Goal: Information Seeking & Learning: Find specific page/section

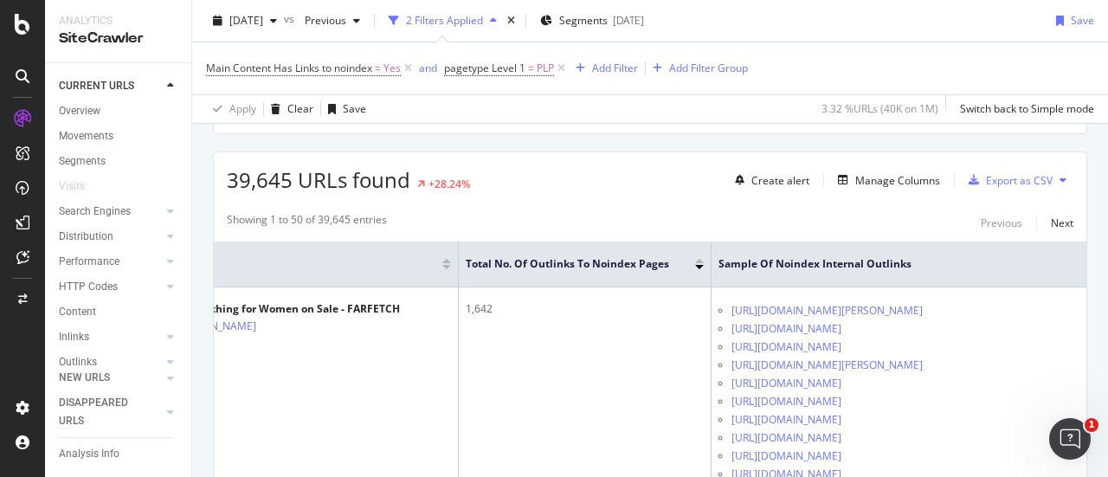
scroll to position [282, 0]
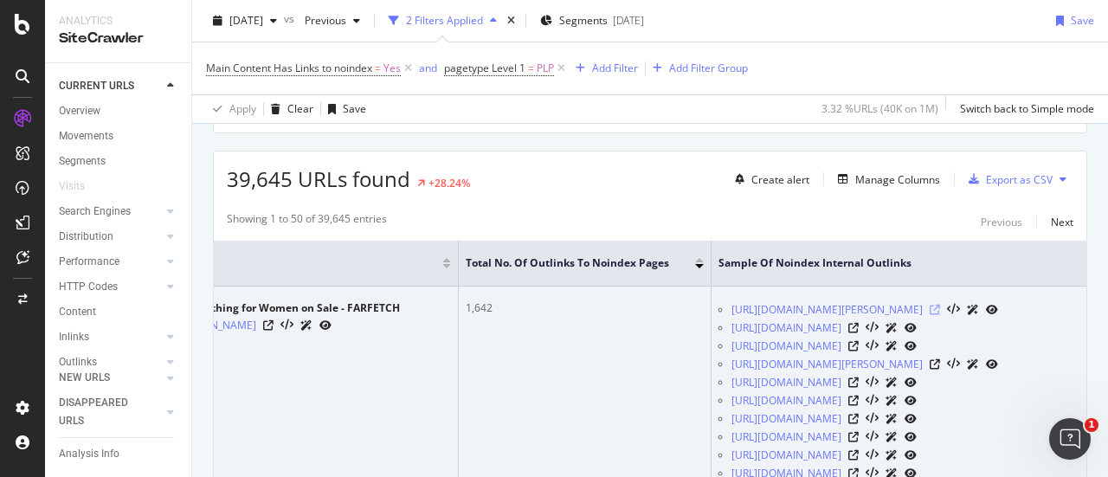
click at [940, 311] on icon at bounding box center [935, 310] width 10 height 10
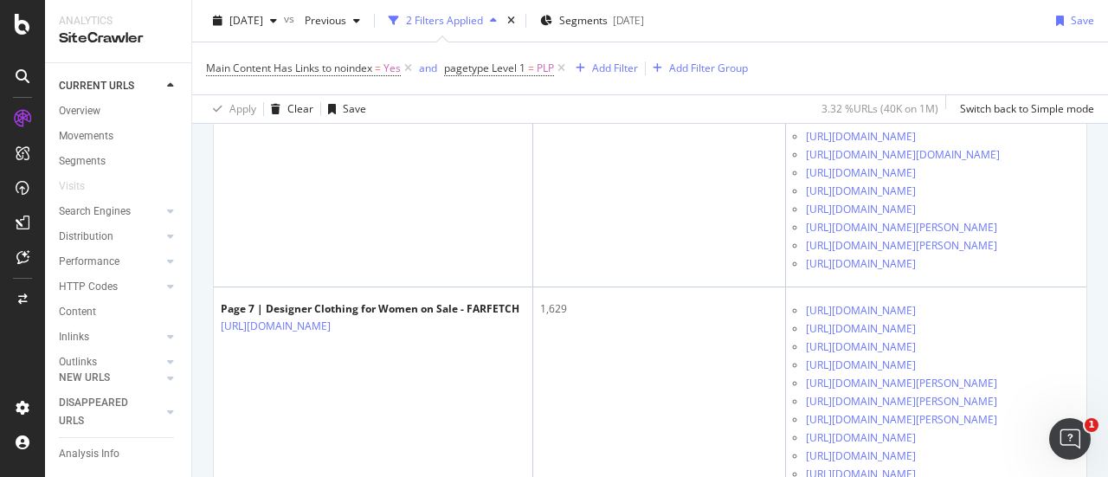
scroll to position [5564, 0]
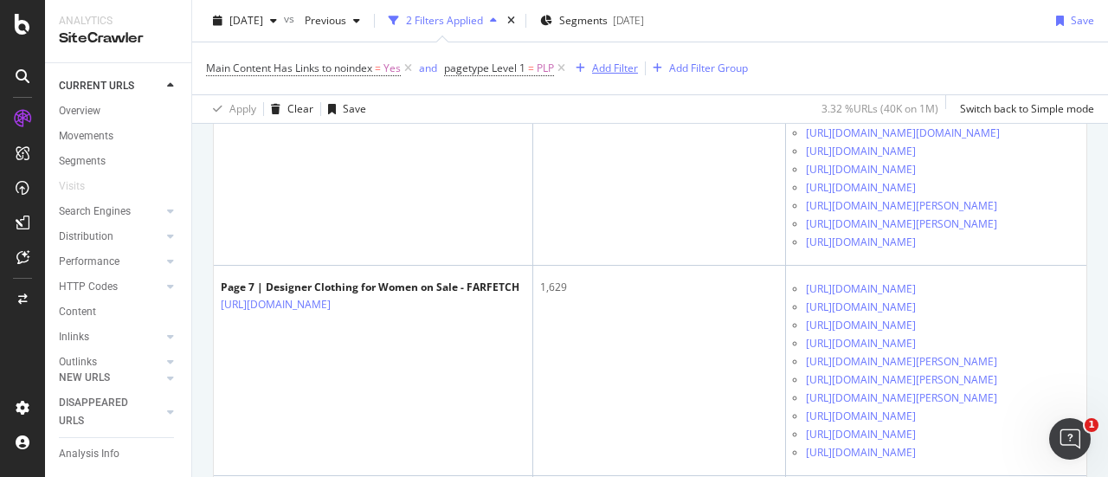
click at [623, 68] on div "Add Filter" at bounding box center [615, 68] width 46 height 15
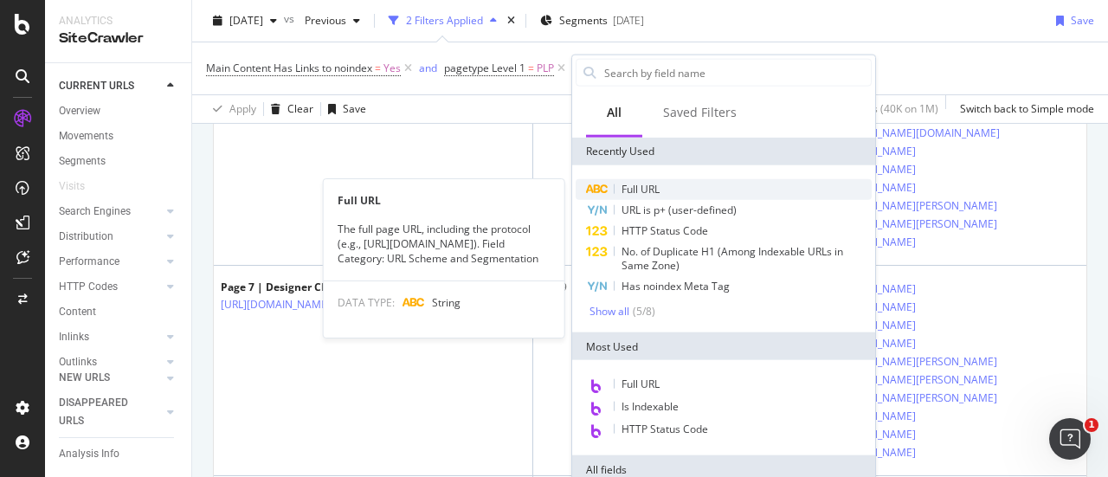
click at [669, 183] on div "Full URL" at bounding box center [724, 189] width 296 height 21
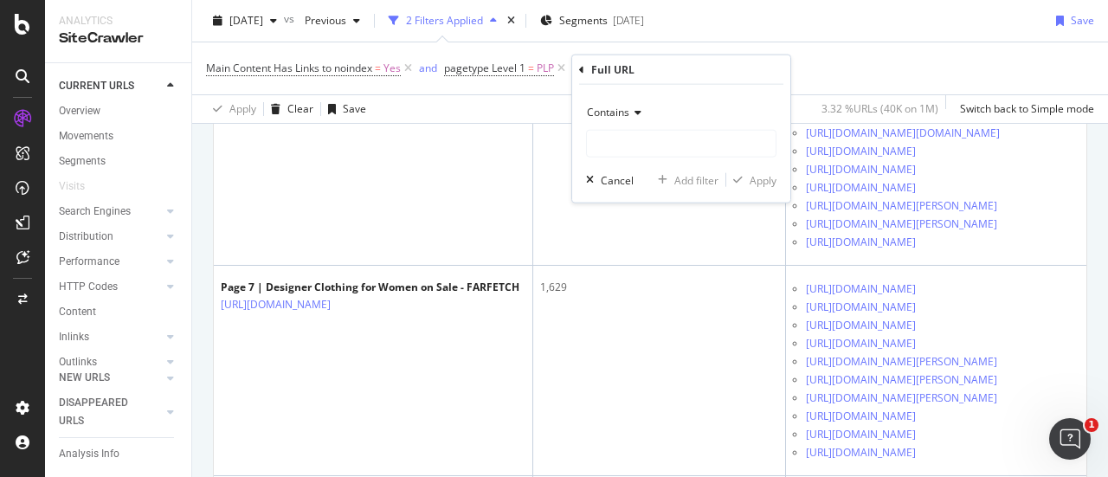
click at [626, 113] on span "Contains" at bounding box center [608, 112] width 42 height 15
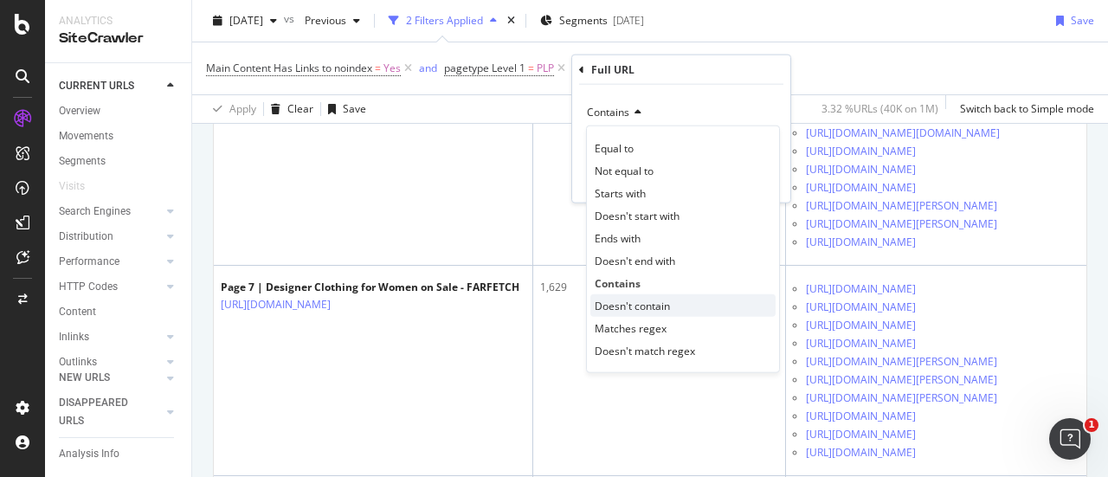
click at [643, 299] on span "Doesn't contain" at bounding box center [632, 305] width 75 height 15
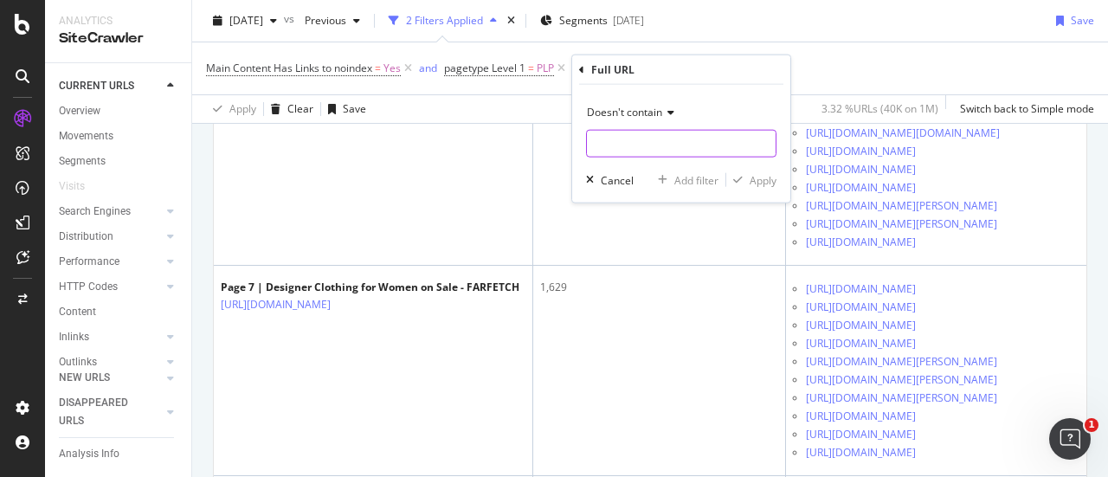
click at [650, 149] on input "text" at bounding box center [681, 144] width 189 height 28
type input "/sale/"
click at [753, 183] on div "Apply" at bounding box center [763, 179] width 27 height 15
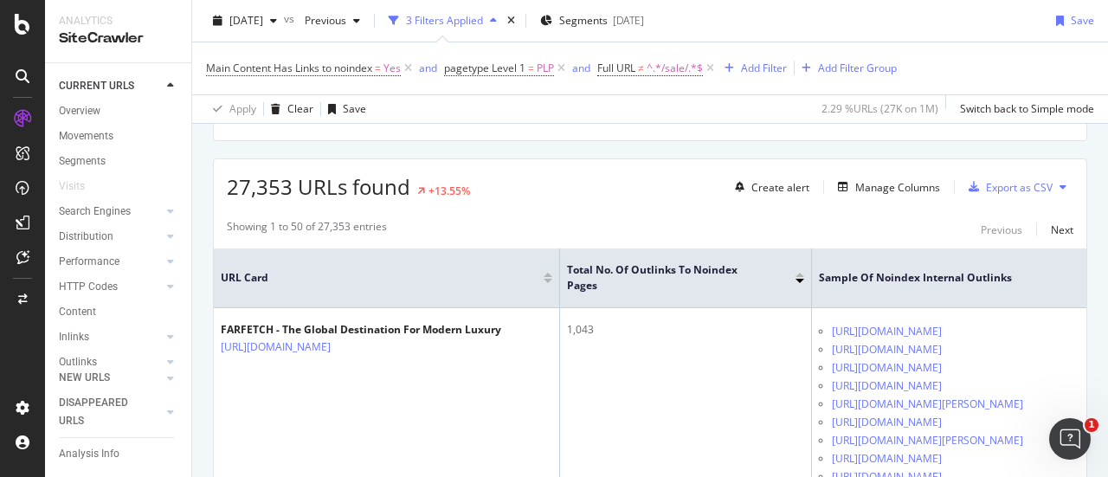
scroll to position [5564, 0]
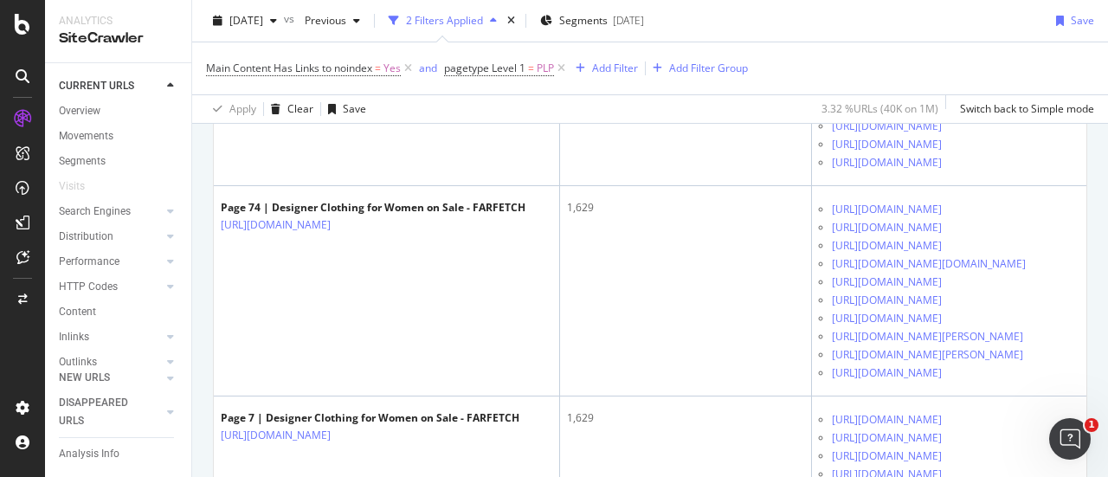
scroll to position [5431, 0]
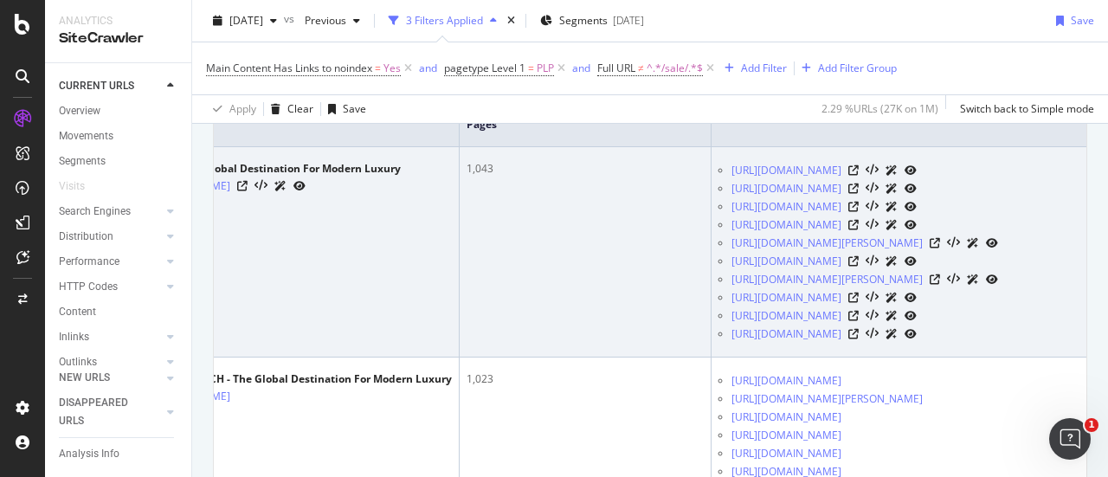
scroll to position [440, 0]
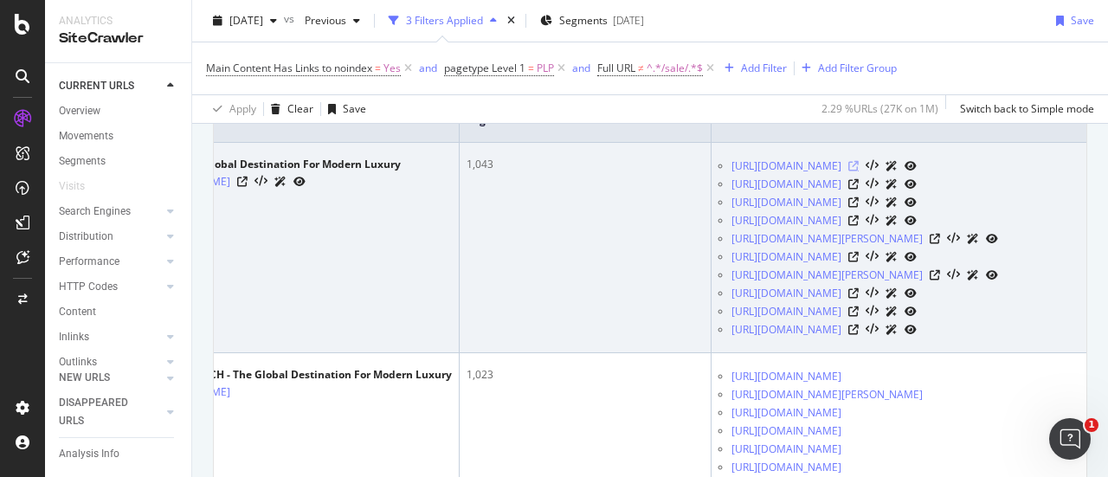
click at [859, 161] on icon at bounding box center [854, 166] width 10 height 10
click at [859, 190] on icon at bounding box center [854, 184] width 10 height 10
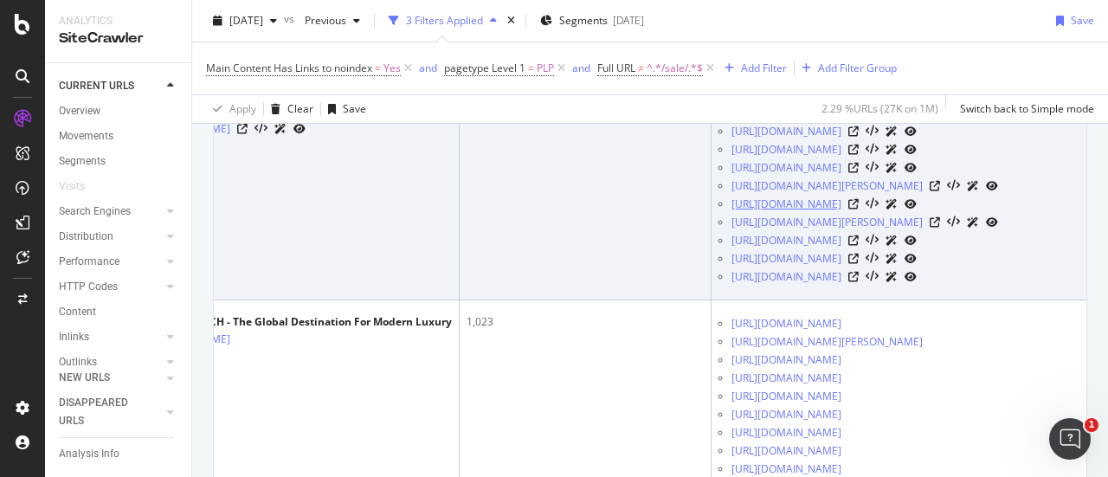
scroll to position [494, 0]
click at [859, 208] on icon at bounding box center [854, 202] width 10 height 10
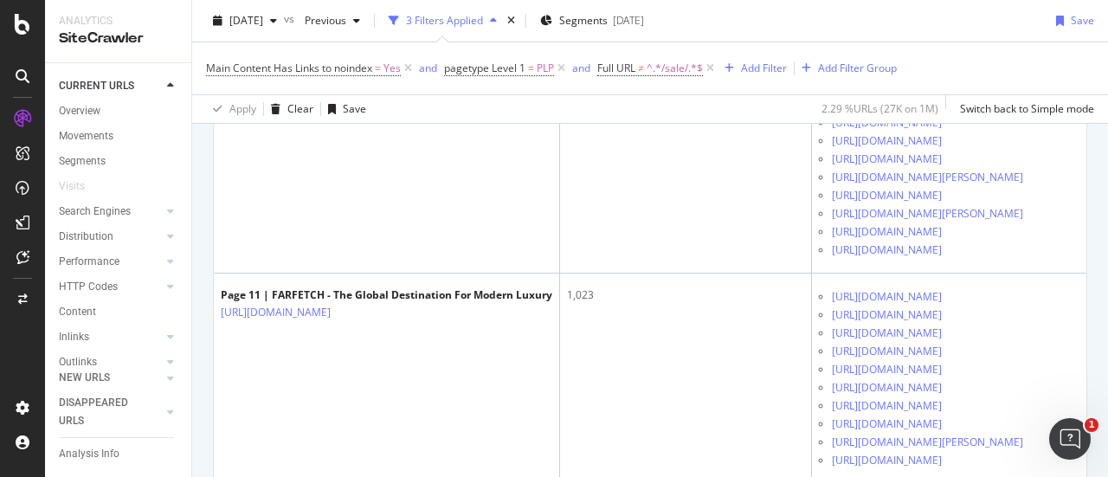
scroll to position [1362, 0]
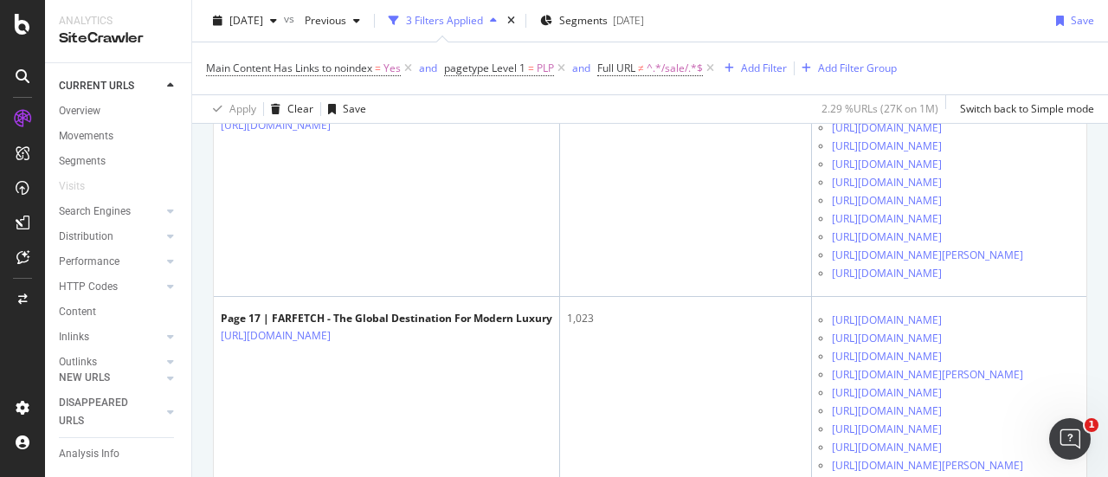
scroll to position [1686, 0]
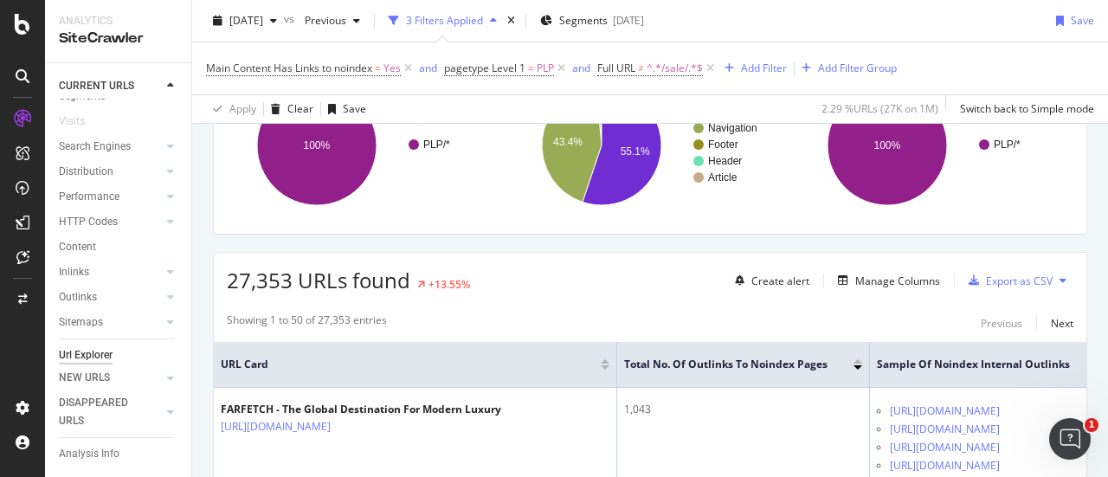
scroll to position [121, 0]
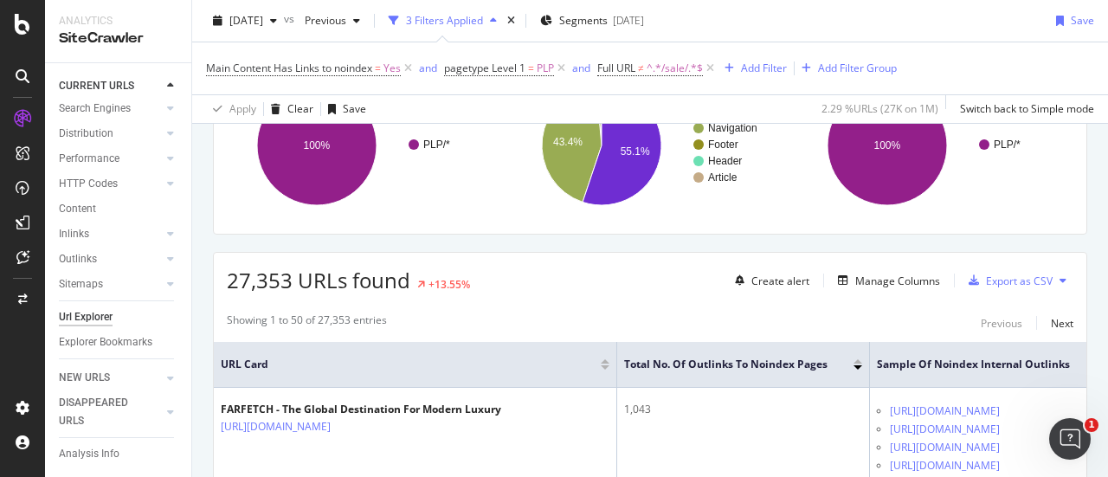
click at [93, 308] on div "Url Explorer" at bounding box center [86, 317] width 54 height 18
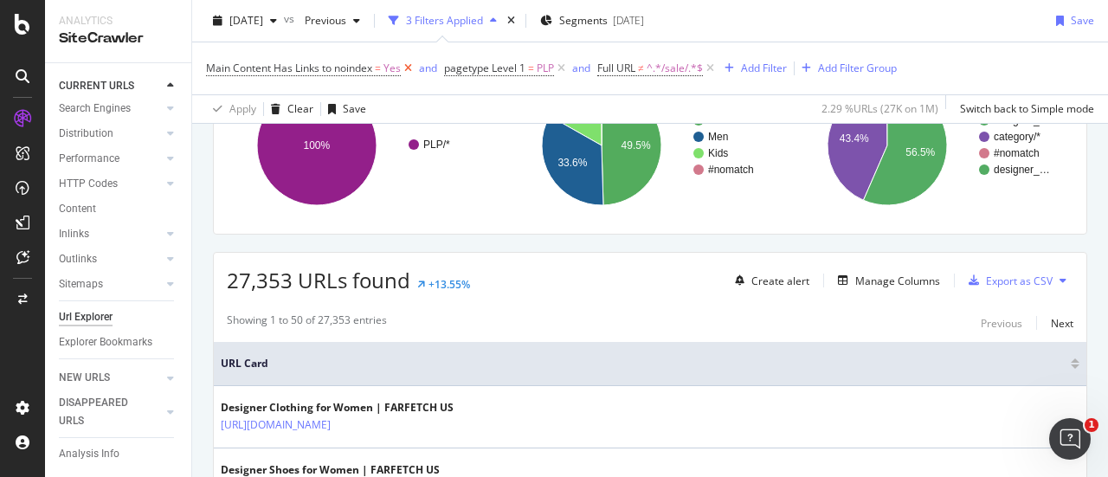
click at [410, 63] on icon at bounding box center [408, 68] width 15 height 17
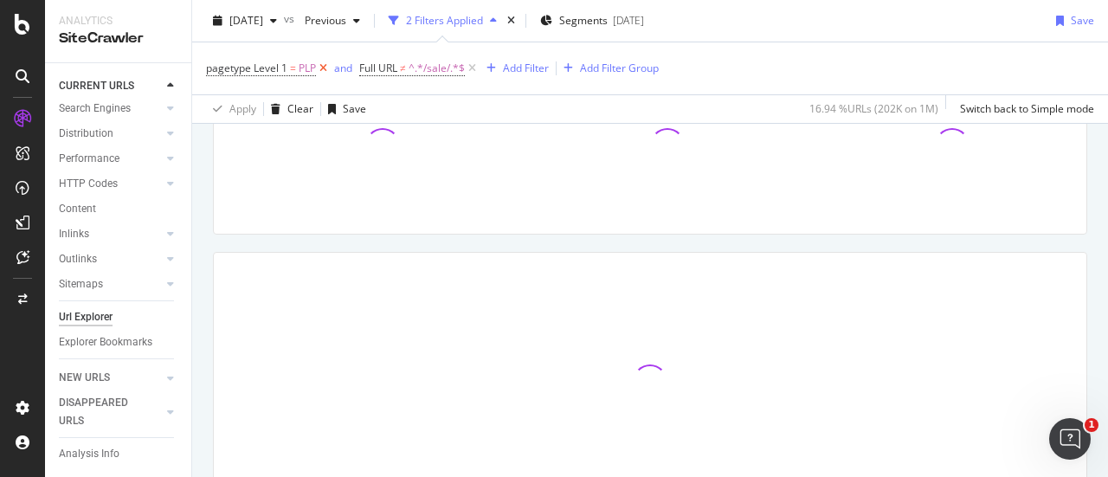
click at [320, 67] on icon at bounding box center [323, 68] width 15 height 17
click at [265, 64] on span "^.*/sale/.*$" at bounding box center [283, 68] width 56 height 24
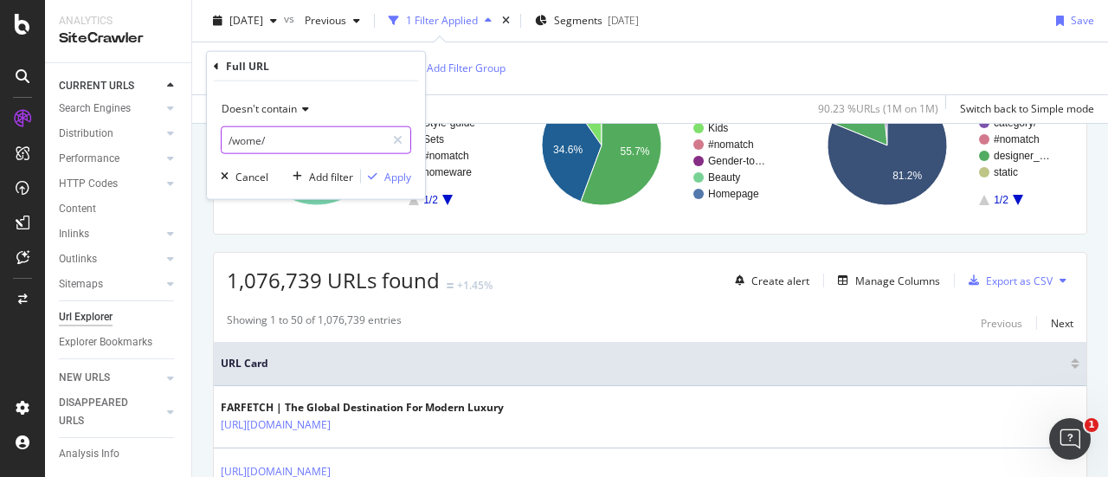
type input "/wome/"
click at [277, 108] on span "Doesn't contain" at bounding box center [259, 108] width 75 height 15
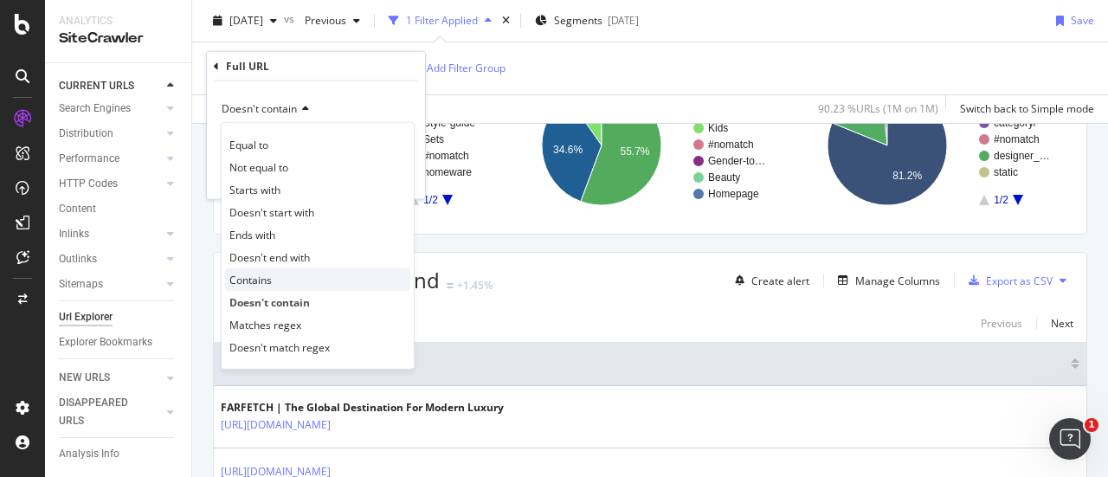
click at [268, 280] on span "Contains" at bounding box center [250, 279] width 42 height 15
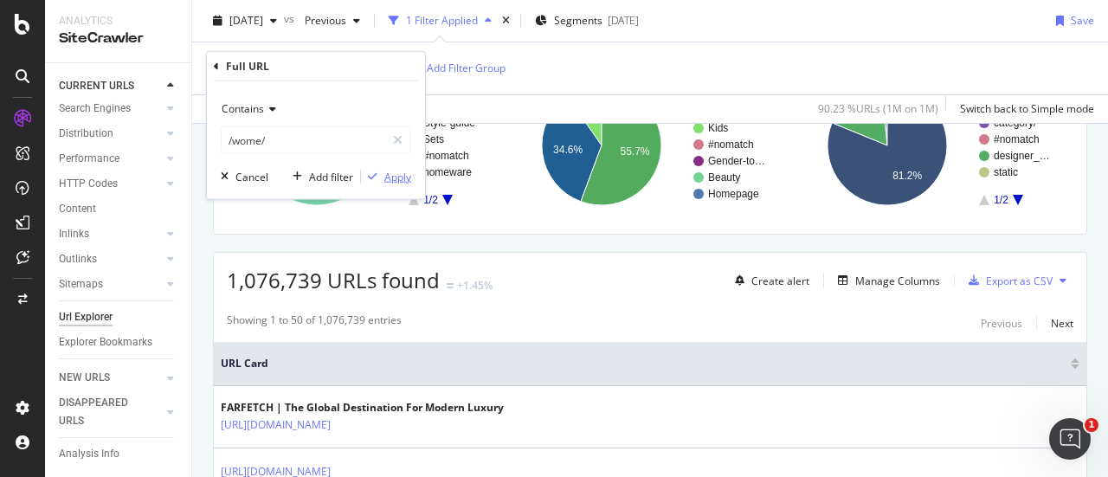
click at [395, 178] on div "Apply" at bounding box center [397, 176] width 27 height 15
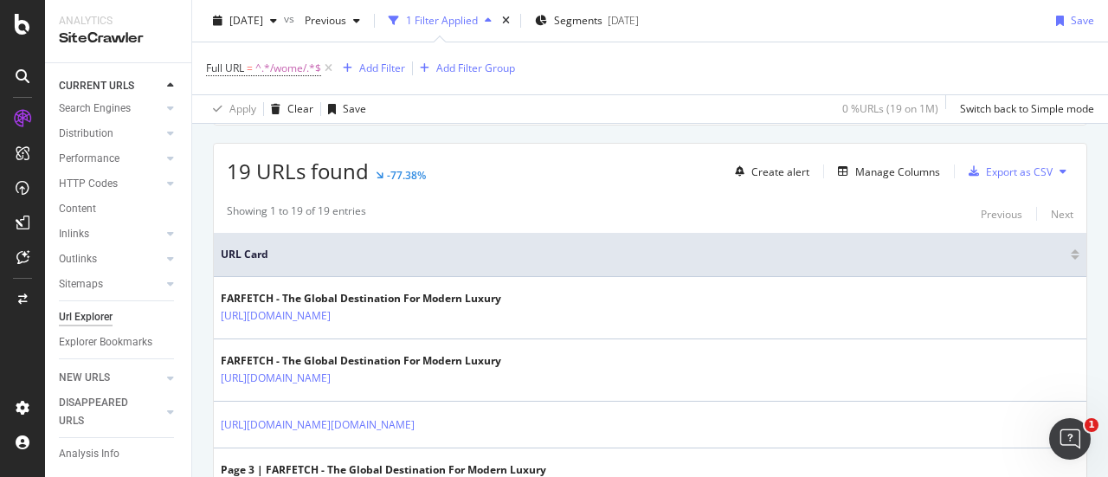
scroll to position [306, 0]
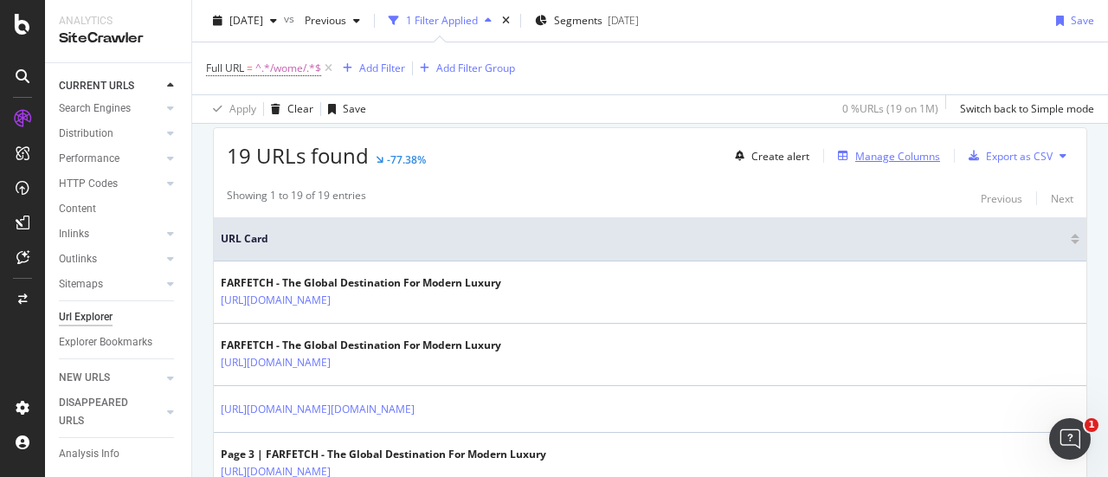
click at [893, 157] on div "Manage Columns" at bounding box center [898, 156] width 85 height 15
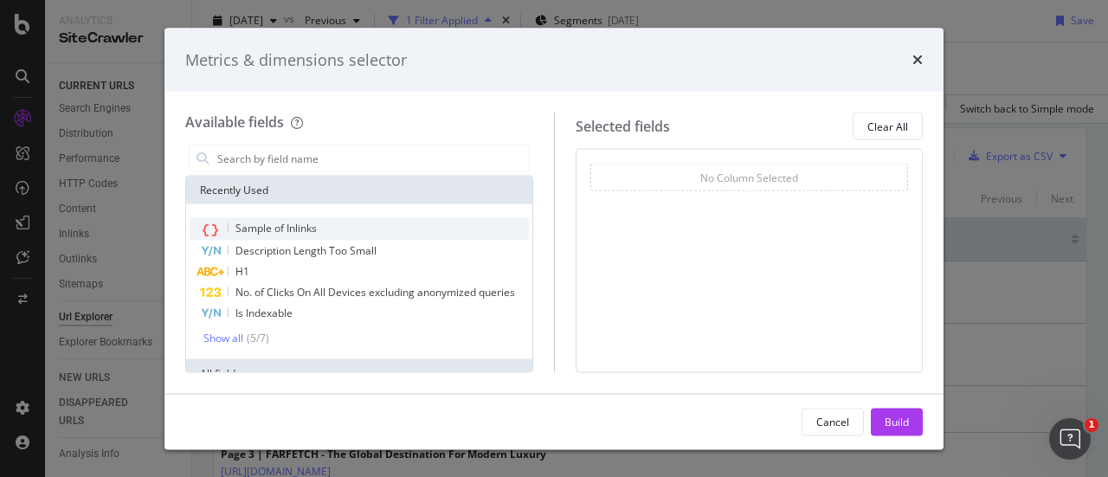
click at [337, 224] on div "Sample of Inlinks" at bounding box center [359, 229] width 339 height 23
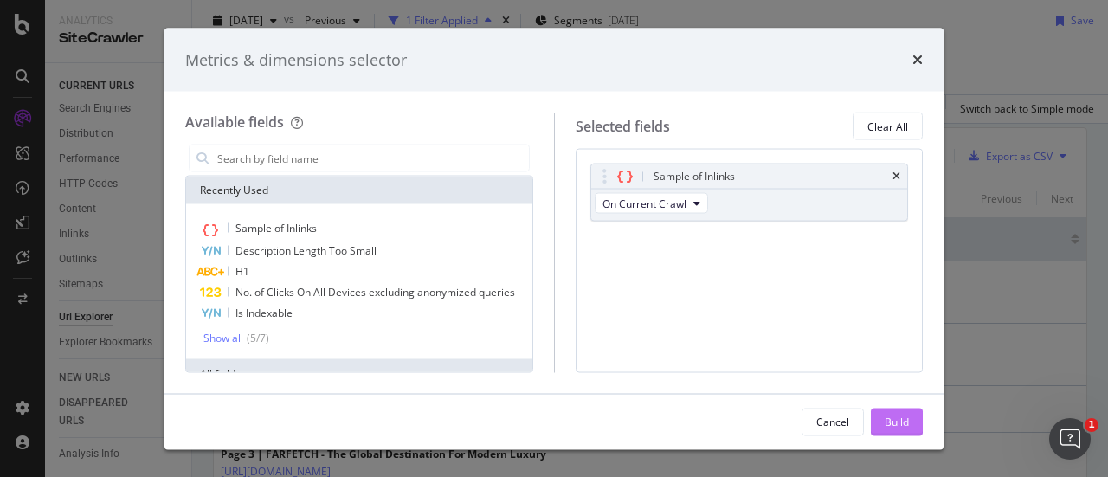
click at [890, 422] on div "Build" at bounding box center [897, 421] width 24 height 15
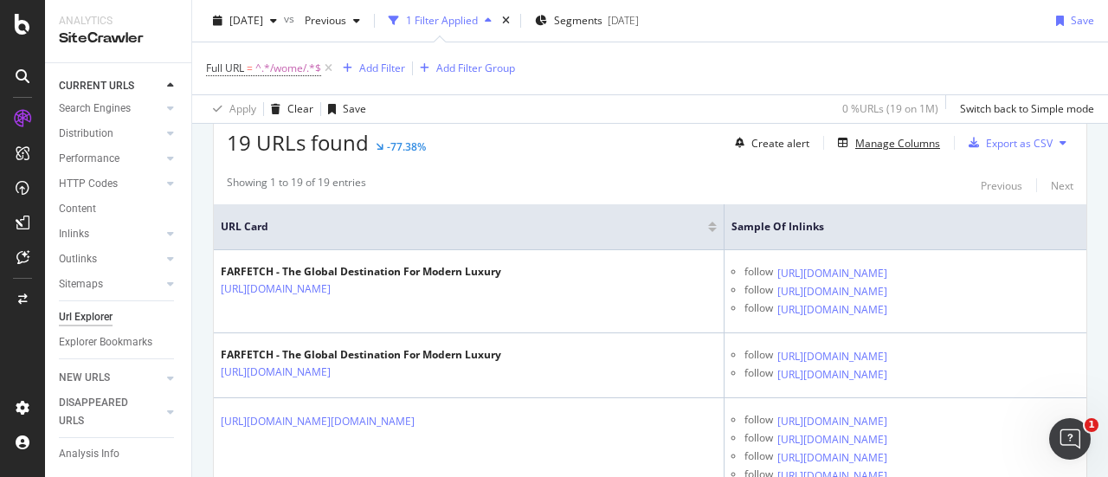
scroll to position [320, 0]
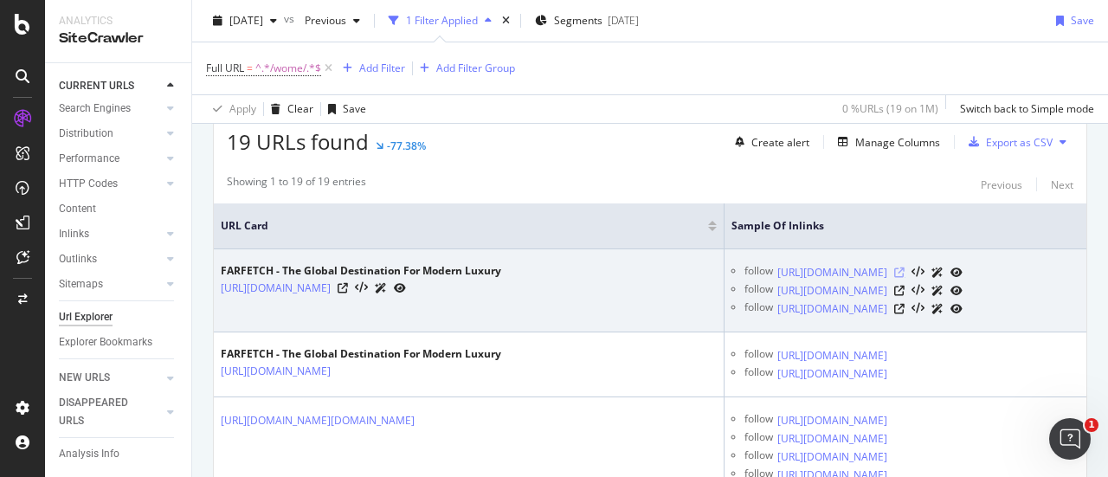
click at [905, 277] on icon at bounding box center [900, 273] width 10 height 10
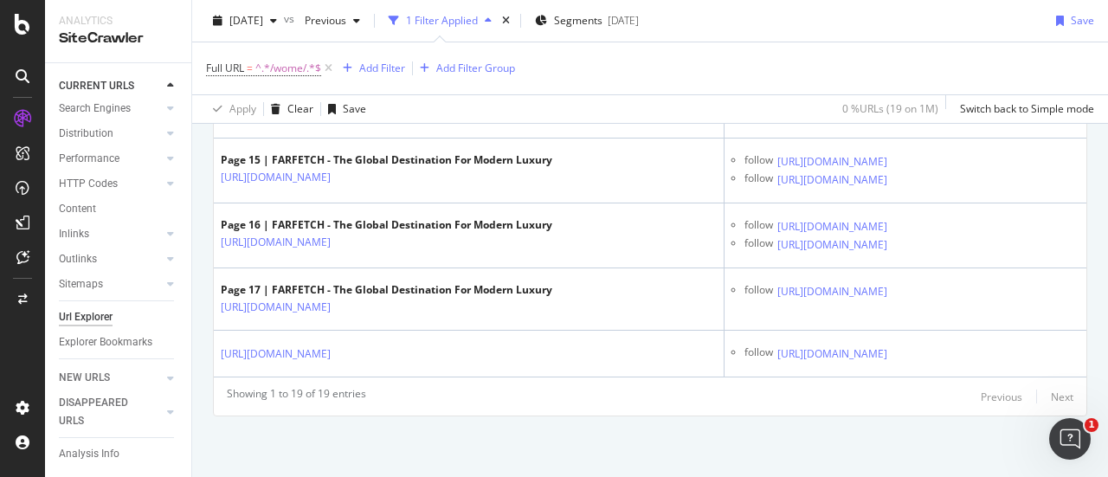
scroll to position [2522, 0]
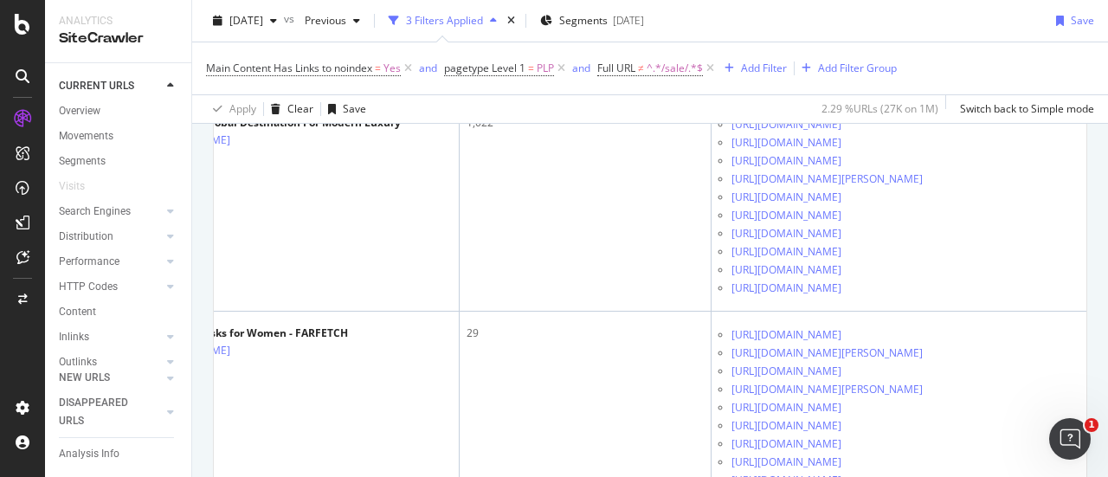
scroll to position [3849, 0]
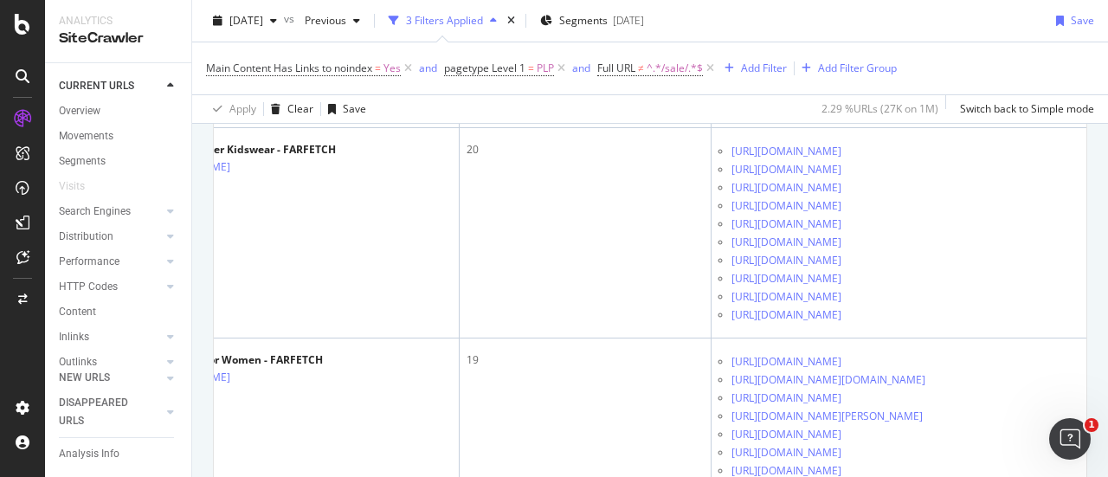
scroll to position [0, 0]
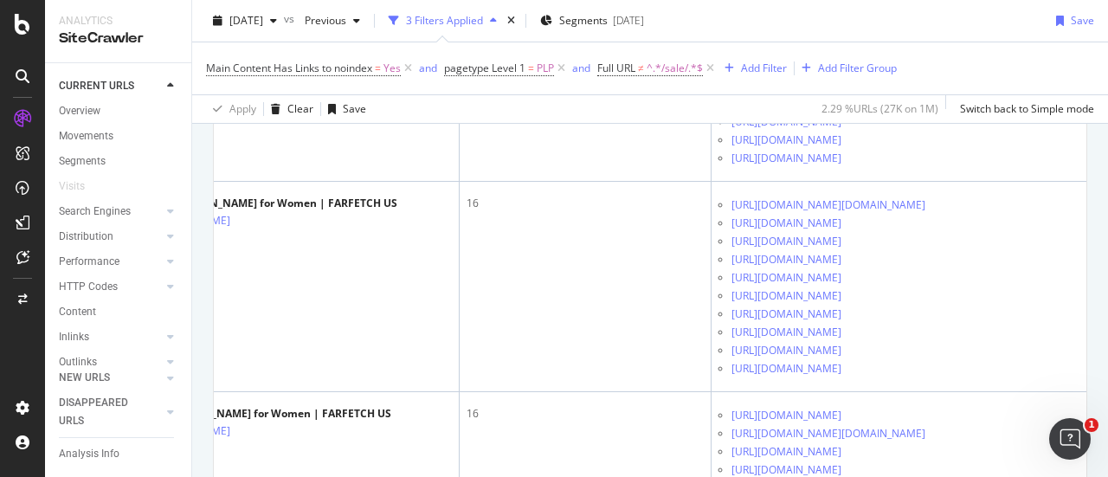
scroll to position [6503, 0]
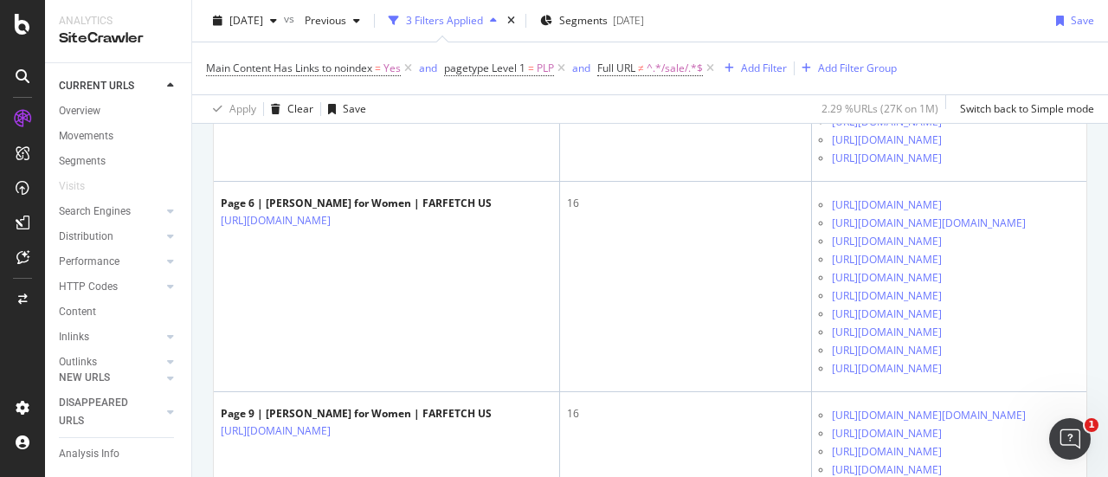
scroll to position [6707, 0]
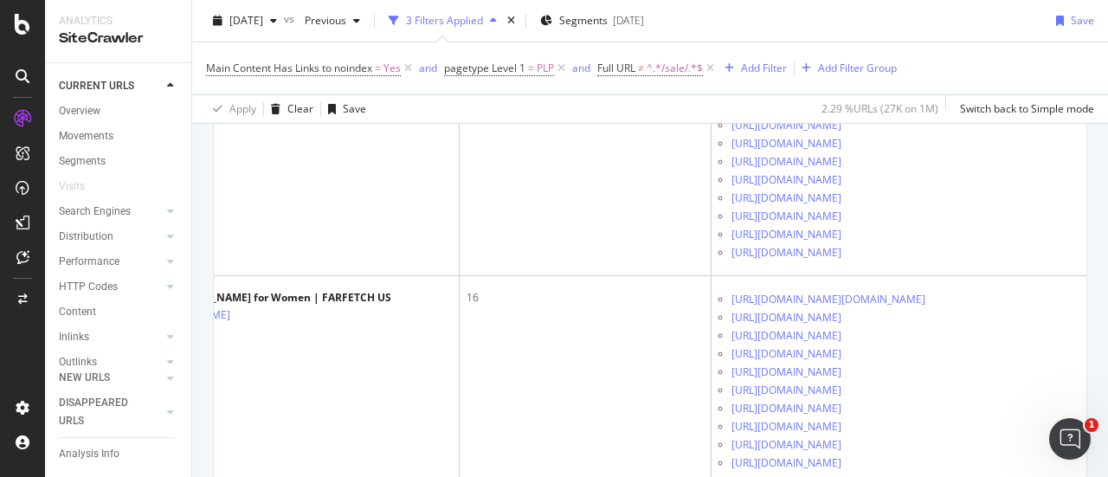
scroll to position [6831, 0]
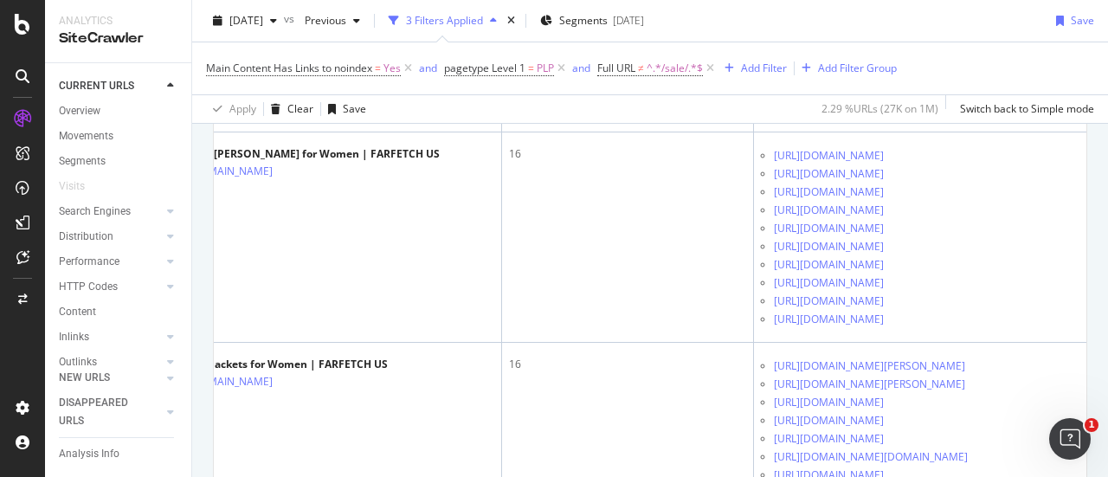
scroll to position [0, 0]
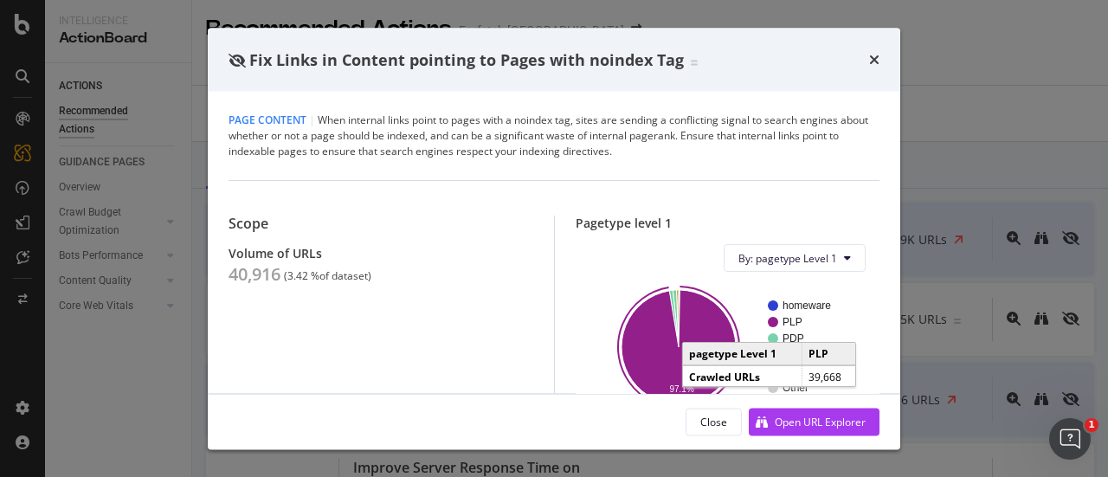
scroll to position [138, 0]
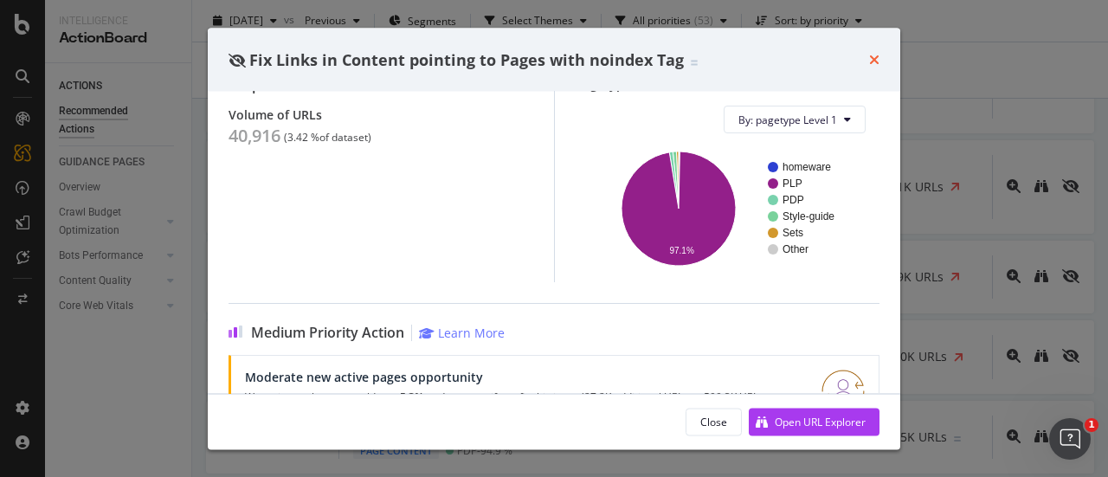
click at [878, 55] on icon "times" at bounding box center [874, 60] width 10 height 14
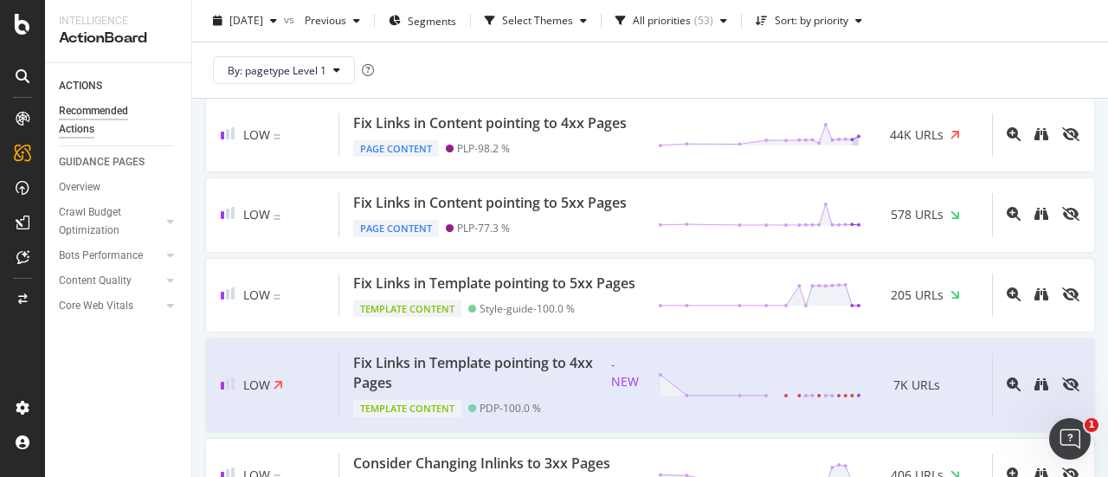
scroll to position [2487, 0]
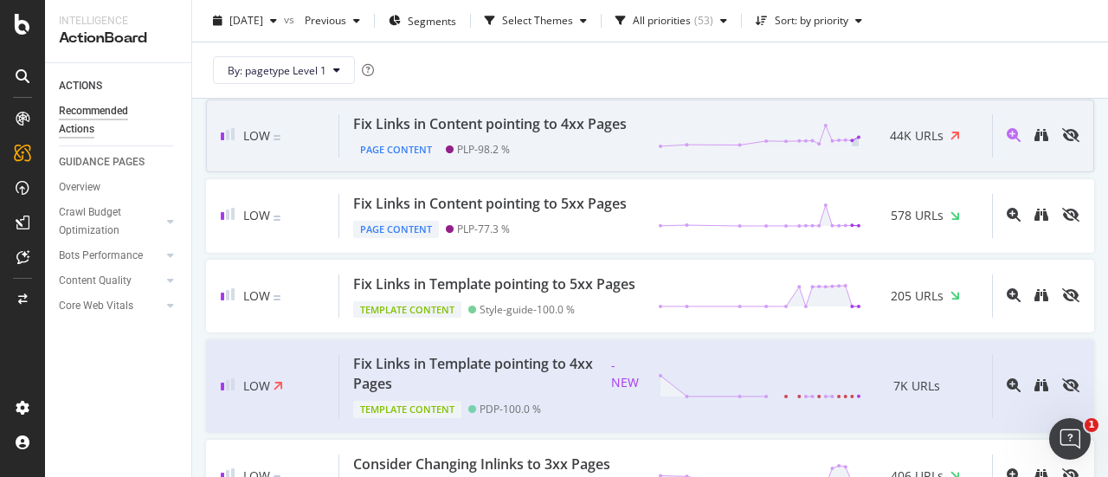
click at [553, 134] on div "Fix Links in Content pointing to 4xx Pages" at bounding box center [490, 124] width 274 height 20
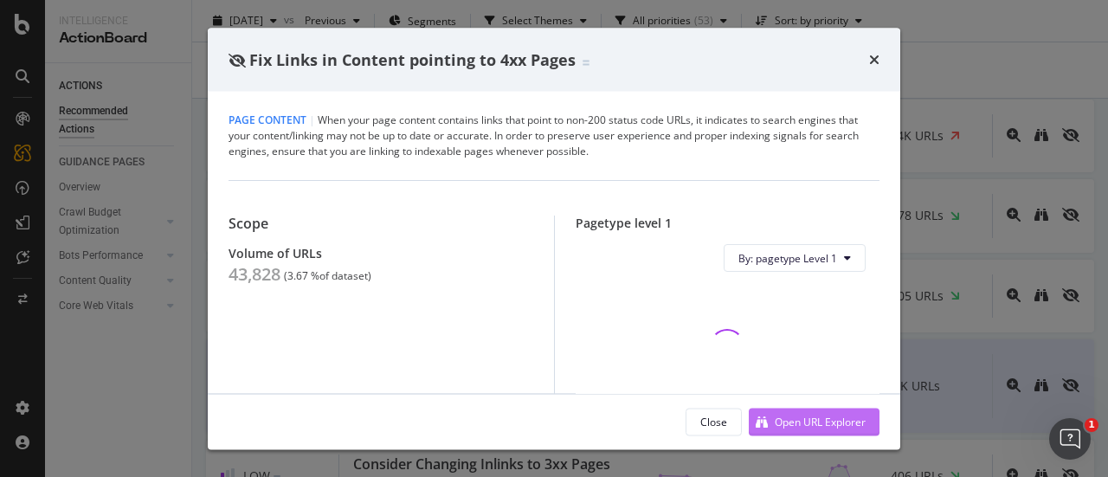
click at [820, 419] on div "Open URL Explorer" at bounding box center [820, 421] width 91 height 15
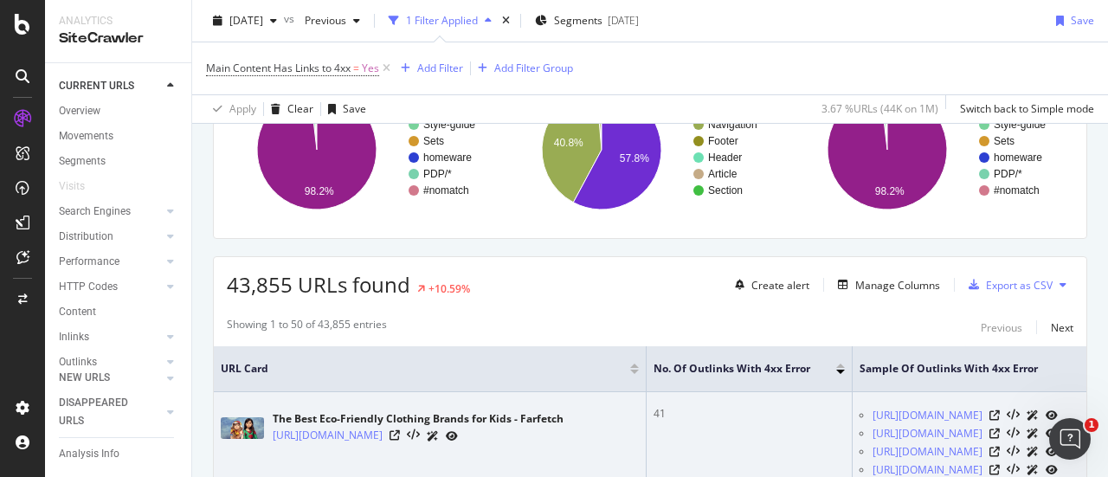
scroll to position [163, 0]
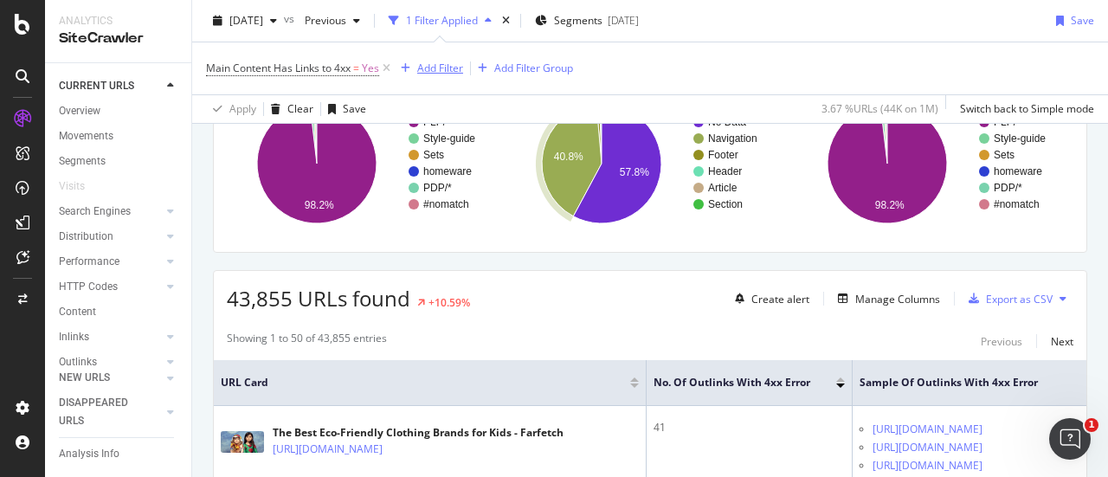
click at [450, 65] on div "Add Filter" at bounding box center [440, 68] width 46 height 15
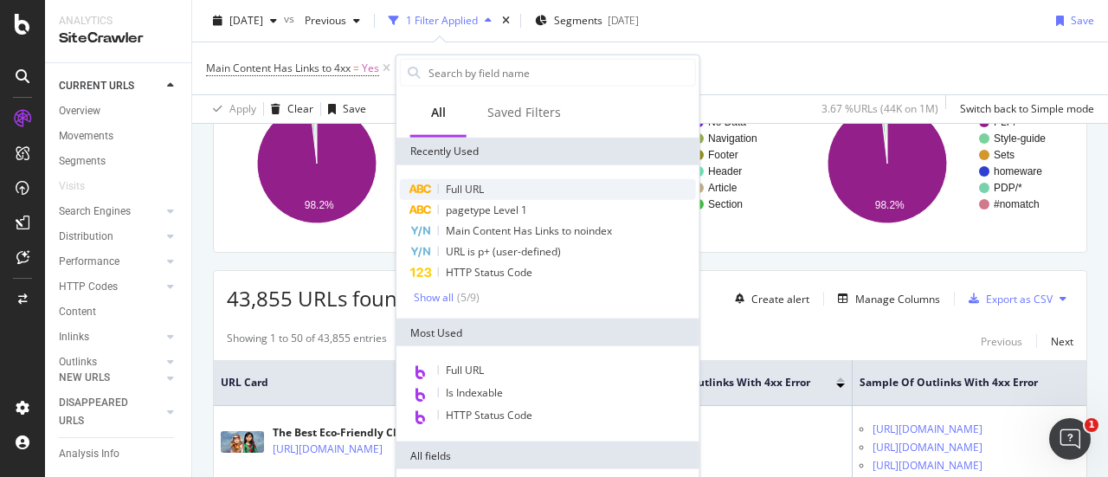
click at [487, 186] on div "Full URL" at bounding box center [548, 189] width 296 height 21
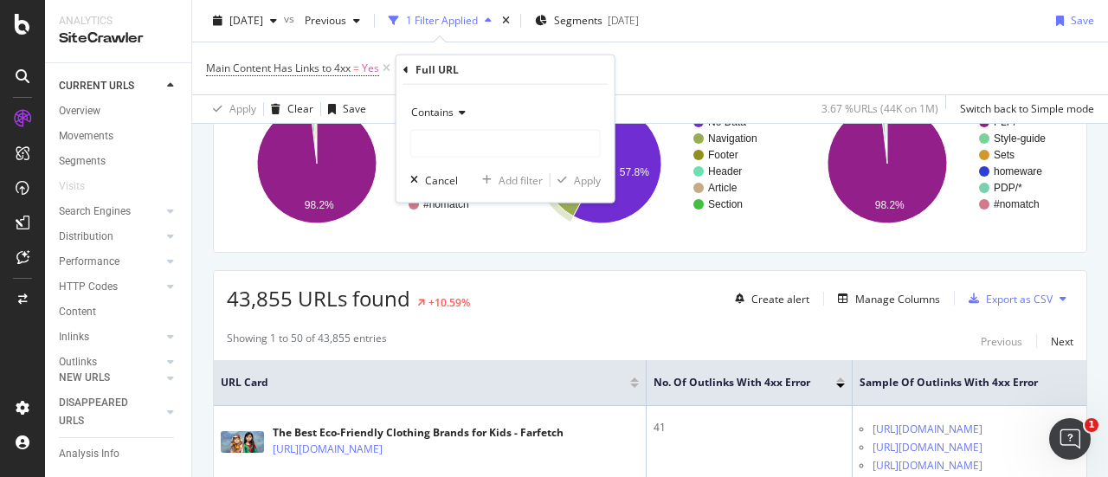
click at [456, 120] on div "Contains" at bounding box center [505, 113] width 191 height 28
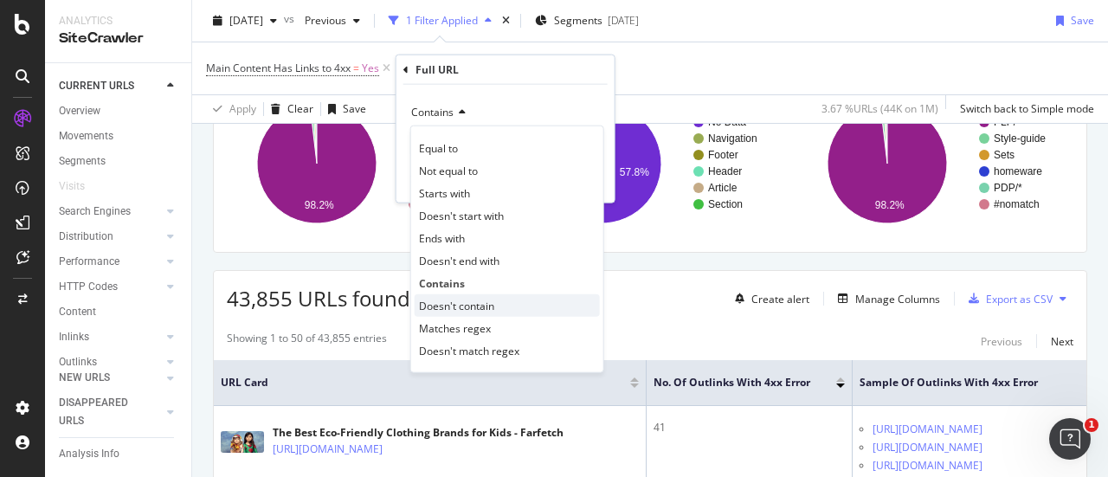
click at [475, 307] on span "Doesn't contain" at bounding box center [456, 305] width 75 height 15
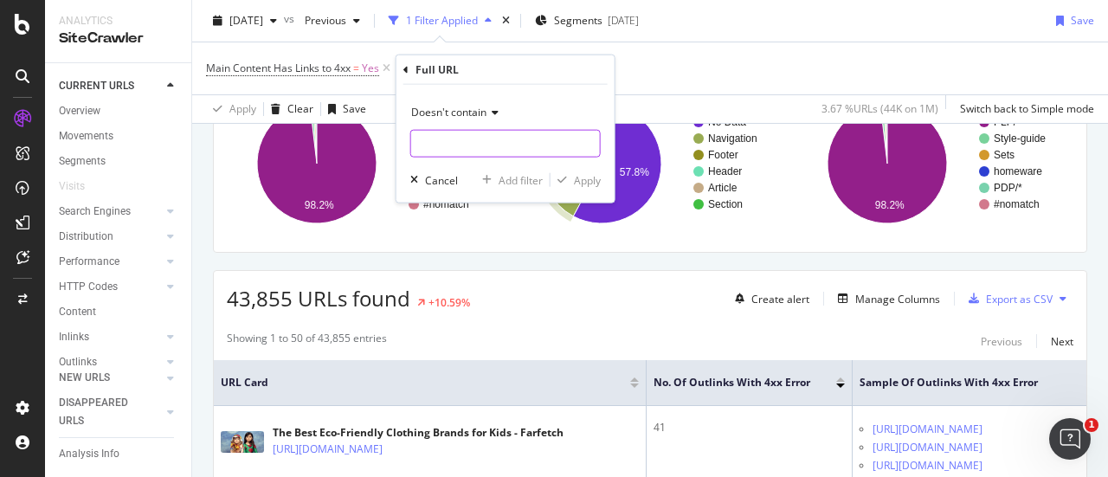
click at [472, 147] on input "text" at bounding box center [505, 144] width 189 height 28
type input "style-guide"
click at [580, 183] on div "Apply" at bounding box center [587, 179] width 27 height 15
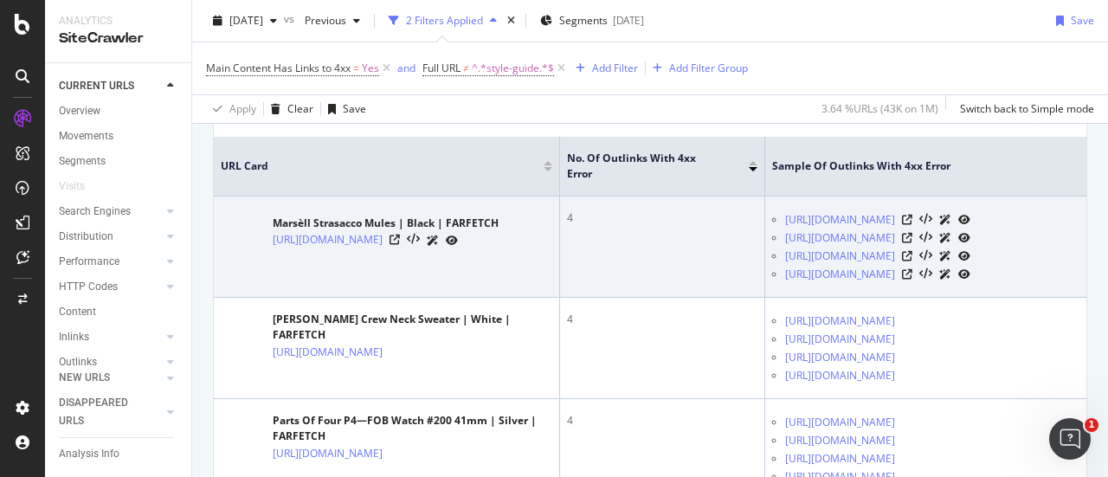
scroll to position [0, 74]
click at [913, 215] on icon at bounding box center [907, 220] width 10 height 10
click at [400, 245] on icon at bounding box center [395, 240] width 10 height 10
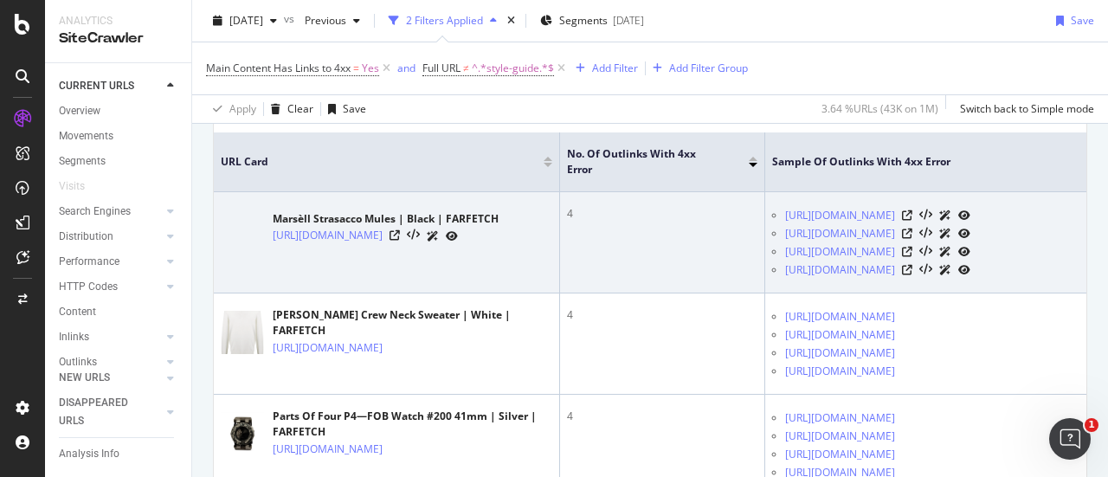
scroll to position [0, 125]
click at [407, 241] on icon at bounding box center [413, 235] width 13 height 12
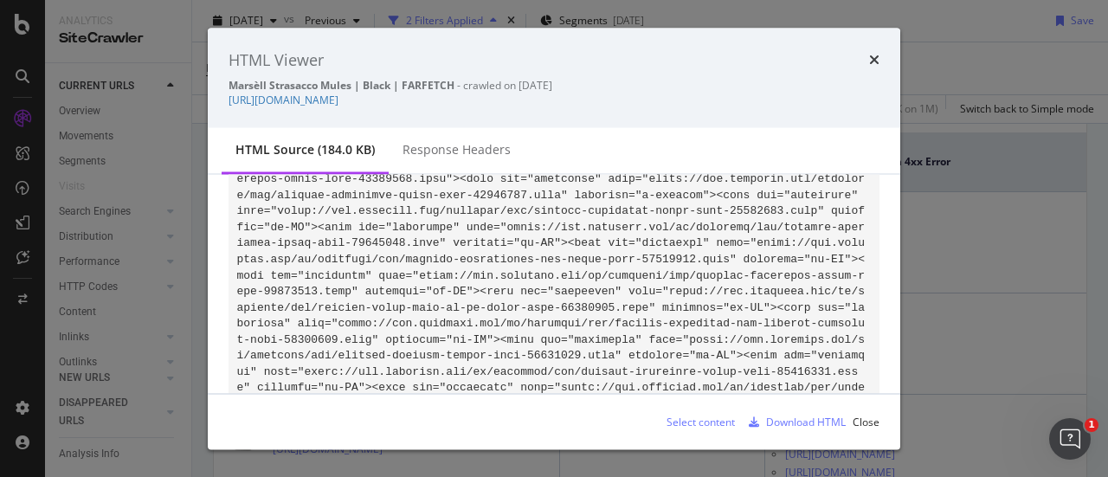
scroll to position [210, 0]
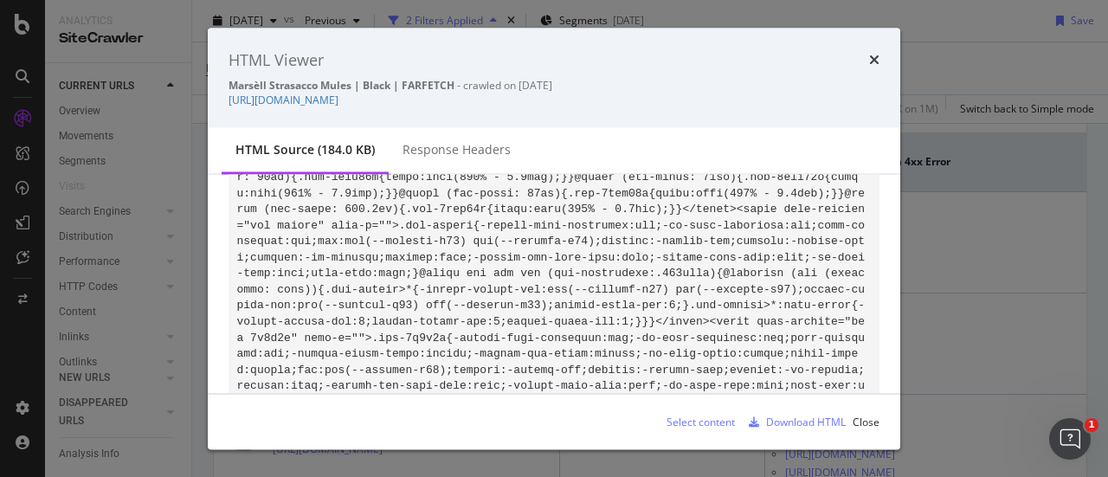
scroll to position [24213, 0]
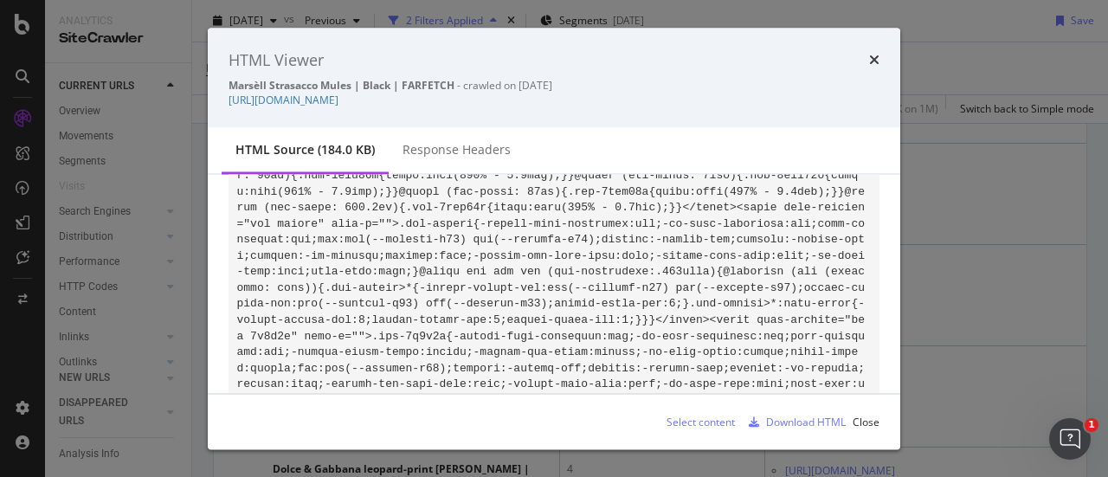
scroll to position [1046, 0]
click at [720, 426] on div "Select content" at bounding box center [701, 421] width 68 height 15
click at [691, 423] on div "Select content" at bounding box center [701, 421] width 68 height 15
click at [475, 148] on div "Response Headers" at bounding box center [457, 149] width 108 height 17
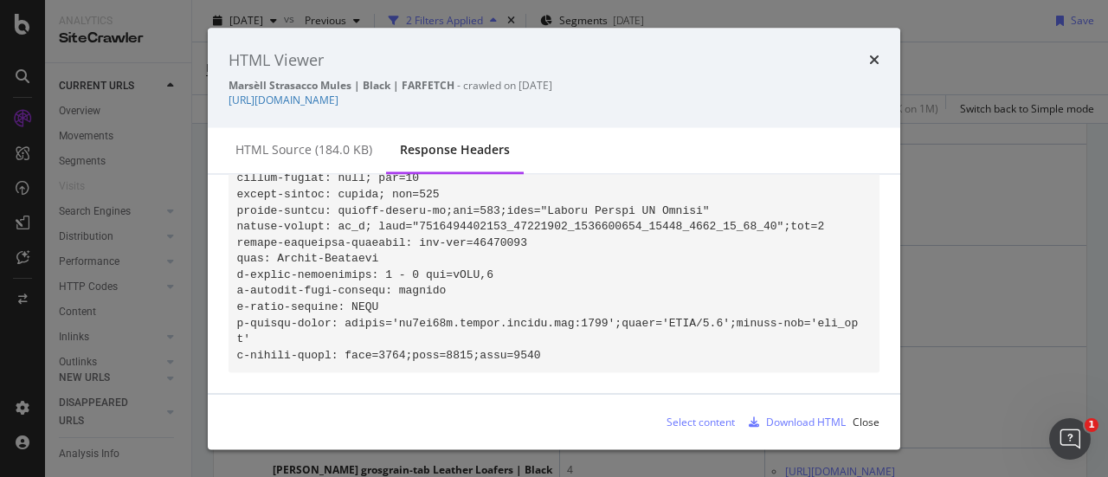
scroll to position [402, 0]
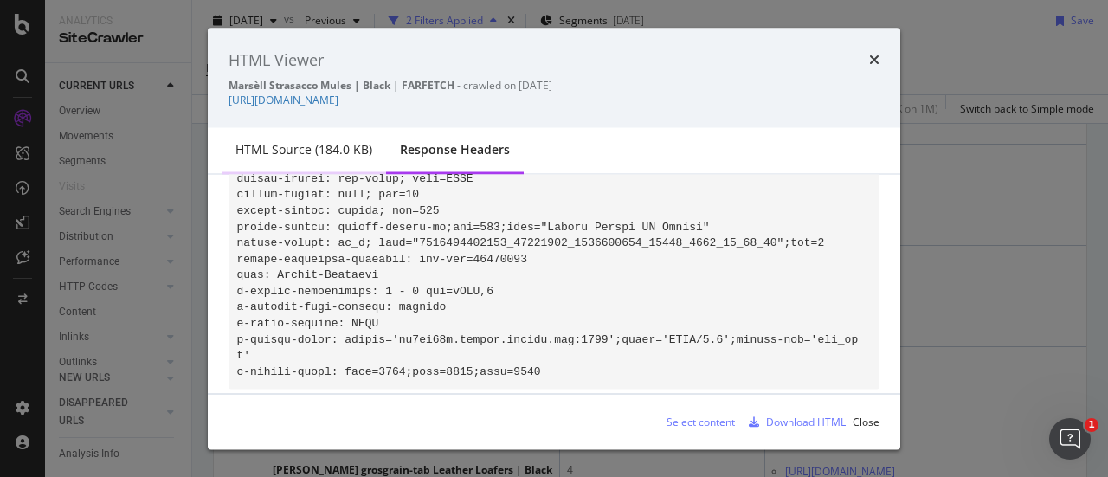
click at [319, 150] on div "HTML source (184.0 KB)" at bounding box center [304, 149] width 137 height 17
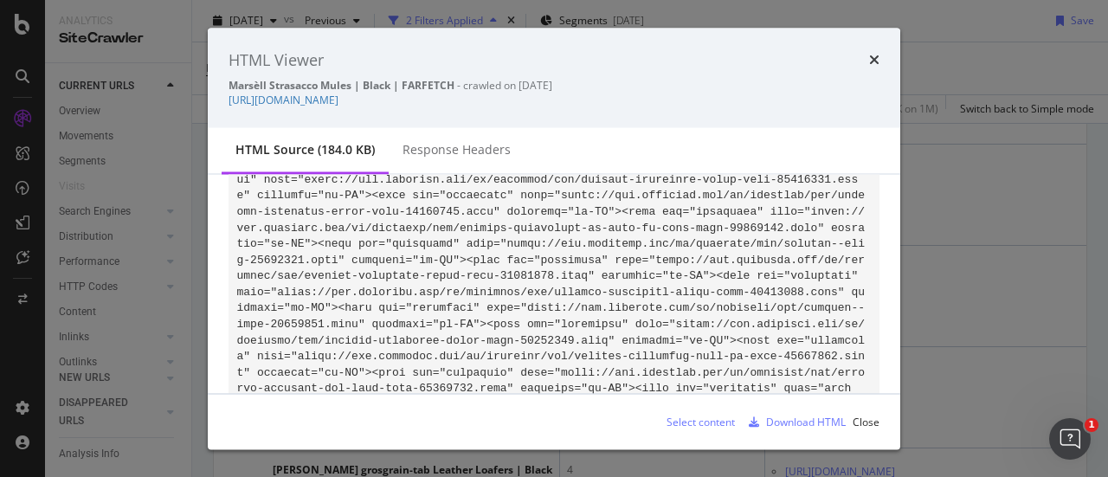
scroll to position [24213, 0]
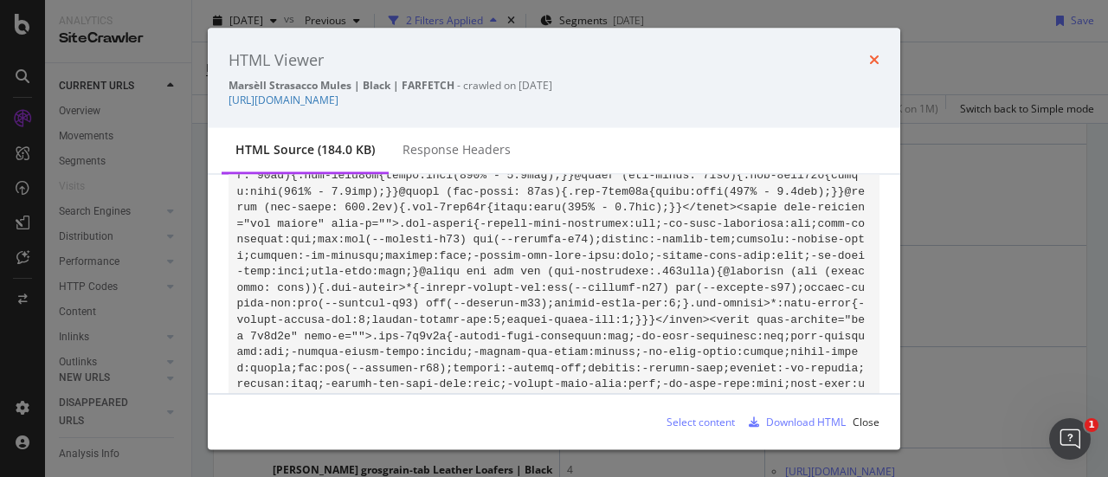
click at [874, 57] on icon "times" at bounding box center [874, 60] width 10 height 14
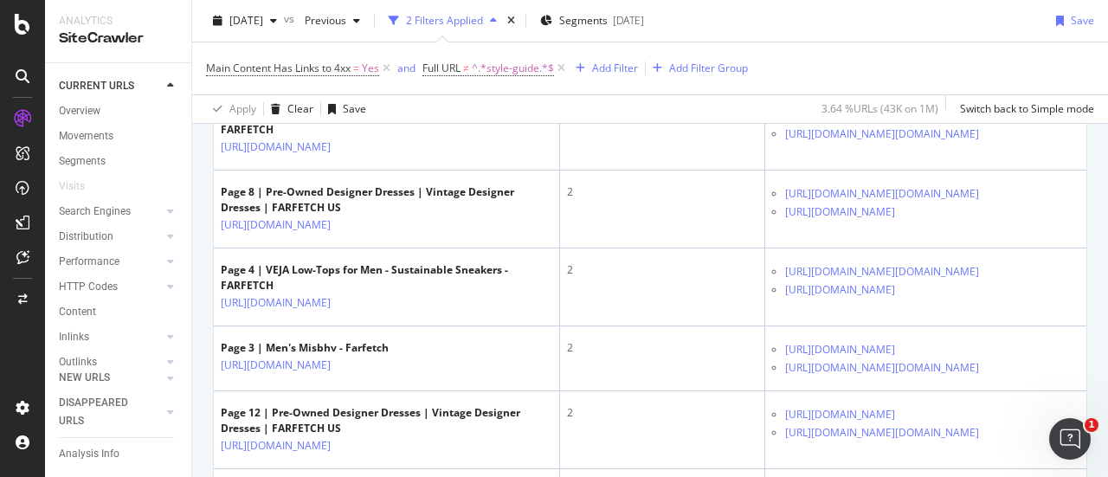
scroll to position [0, 125]
click at [913, 10] on icon at bounding box center [907, 4] width 10 height 10
click at [484, 10] on div "[URL][DOMAIN_NAME]" at bounding box center [384, 1] width 326 height 18
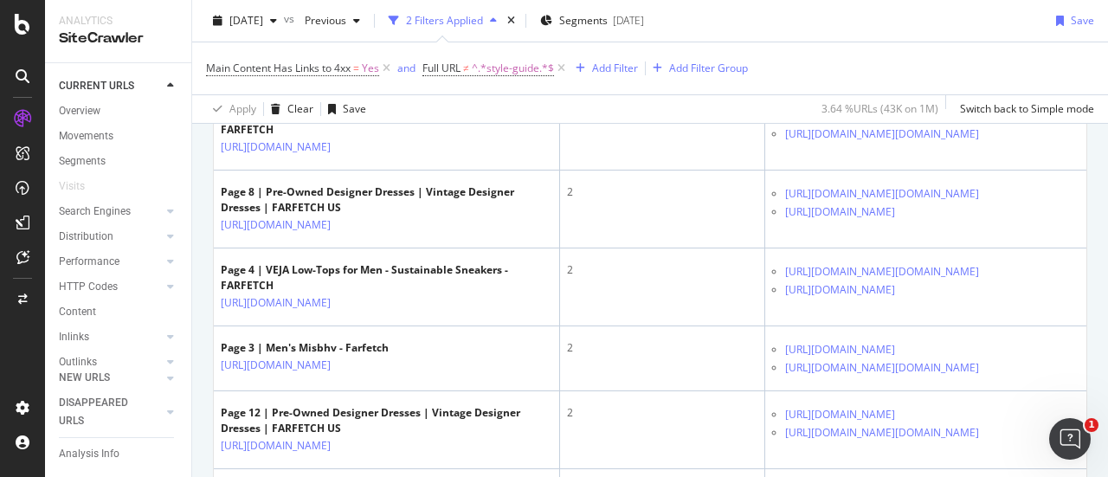
click at [348, 7] on icon at bounding box center [343, 2] width 10 height 10
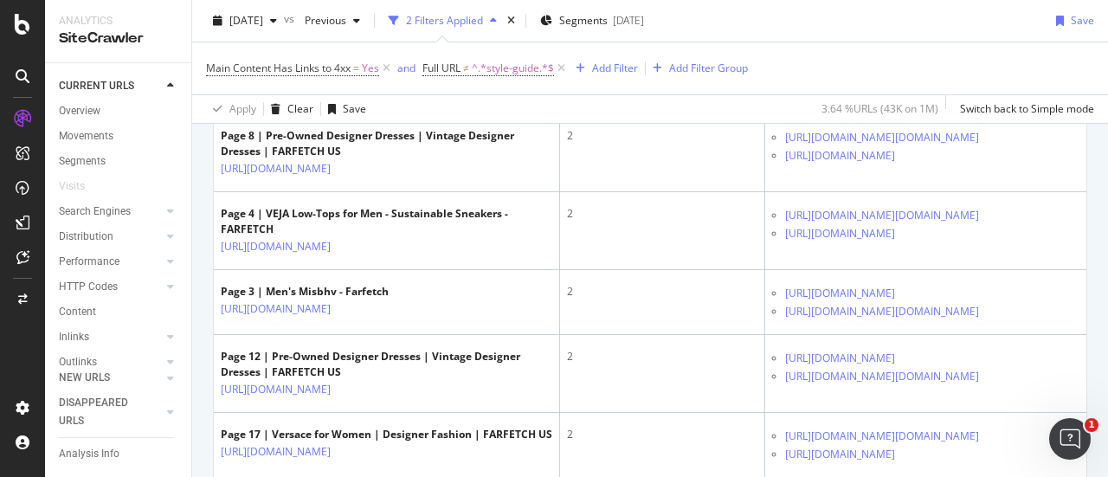
scroll to position [0, 78]
click at [913, 18] on icon at bounding box center [907, 13] width 10 height 10
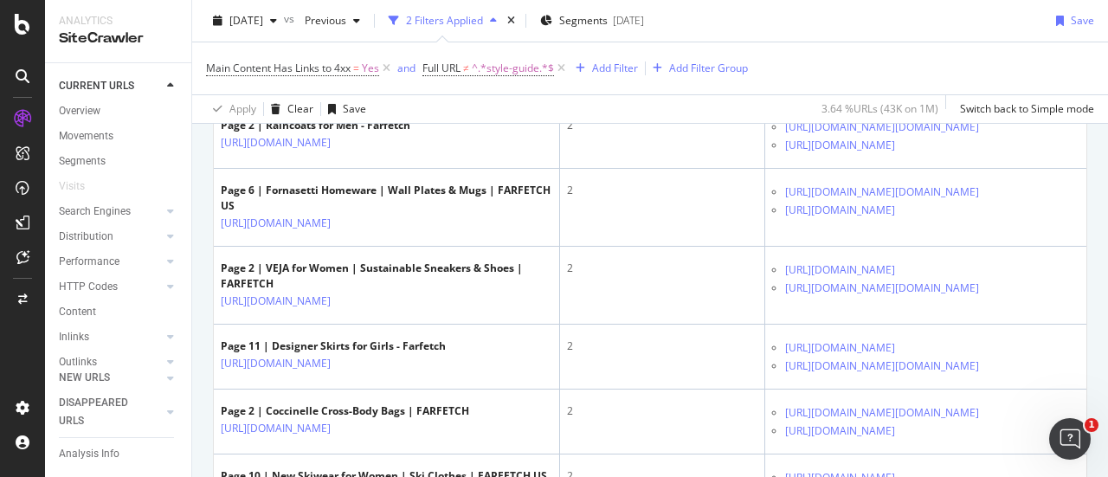
scroll to position [3304, 0]
drag, startPoint x: 216, startPoint y: 275, endPoint x: 331, endPoint y: 294, distance: 115.9
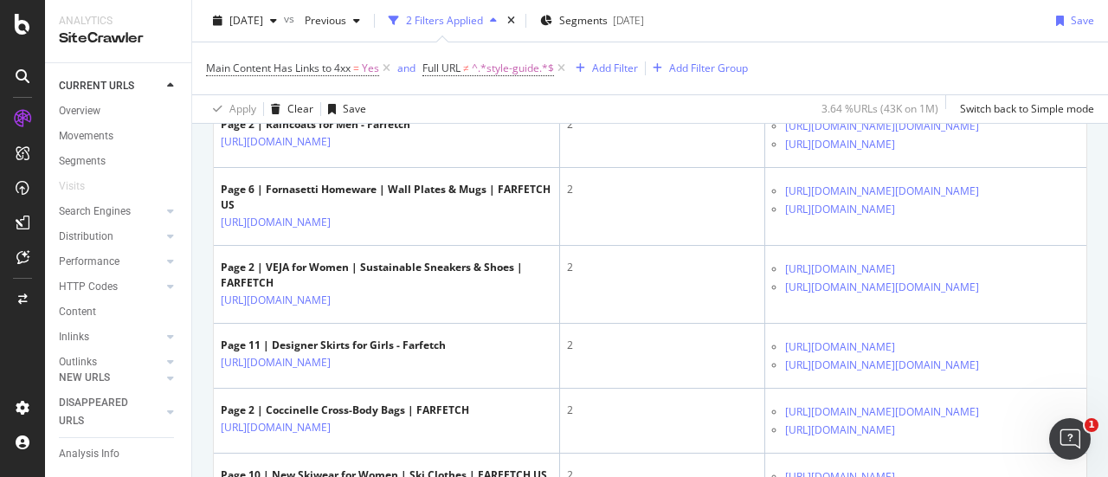
copy link "[URL][DOMAIN_NAME]"
